Goal: Task Accomplishment & Management: Complete application form

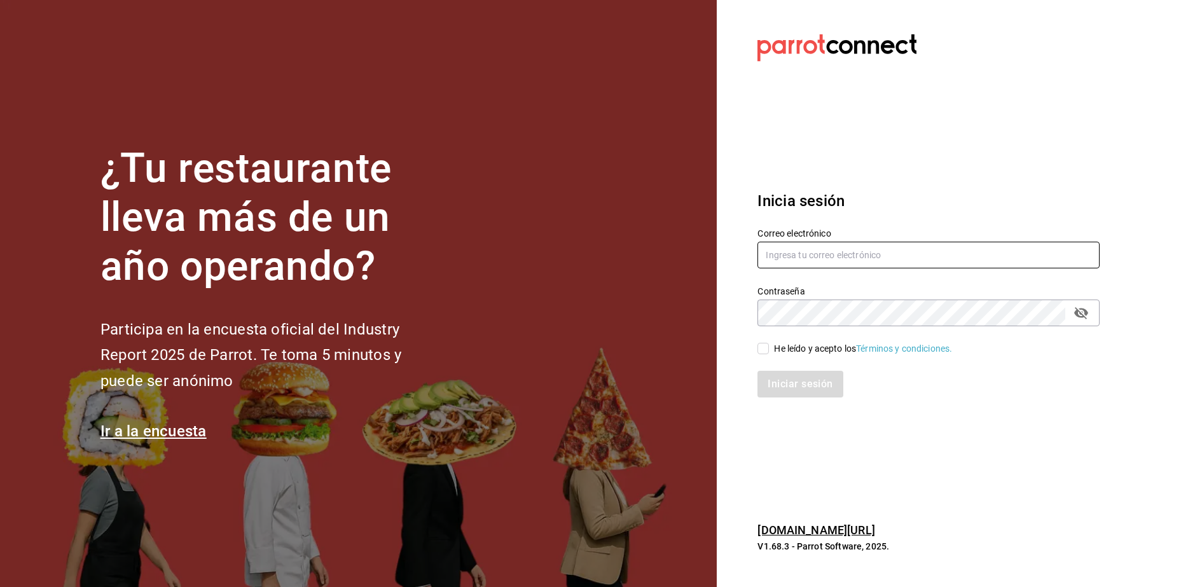
click at [783, 250] on input "text" at bounding box center [928, 255] width 342 height 27
type input "leslytrejo49@gmail.com"
click at [760, 347] on input "He leído y acepto los Términos y condiciones." at bounding box center [762, 348] width 11 height 11
checkbox input "true"
click at [781, 391] on button "Iniciar sesión" at bounding box center [800, 384] width 86 height 27
